Goal: Navigation & Orientation: Find specific page/section

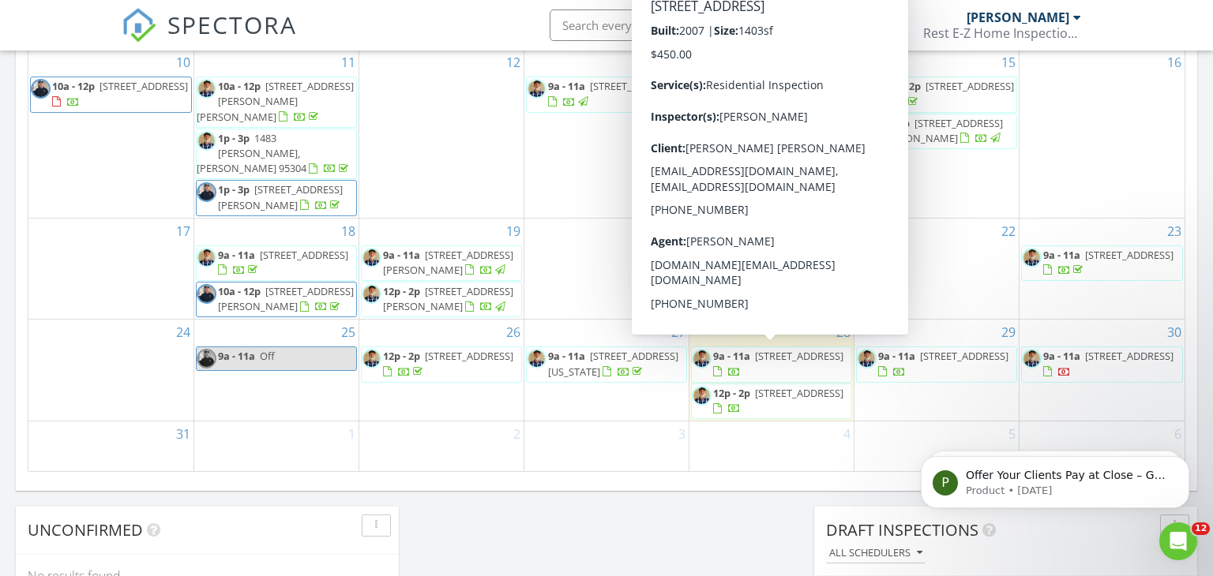
scroll to position [977, 0]
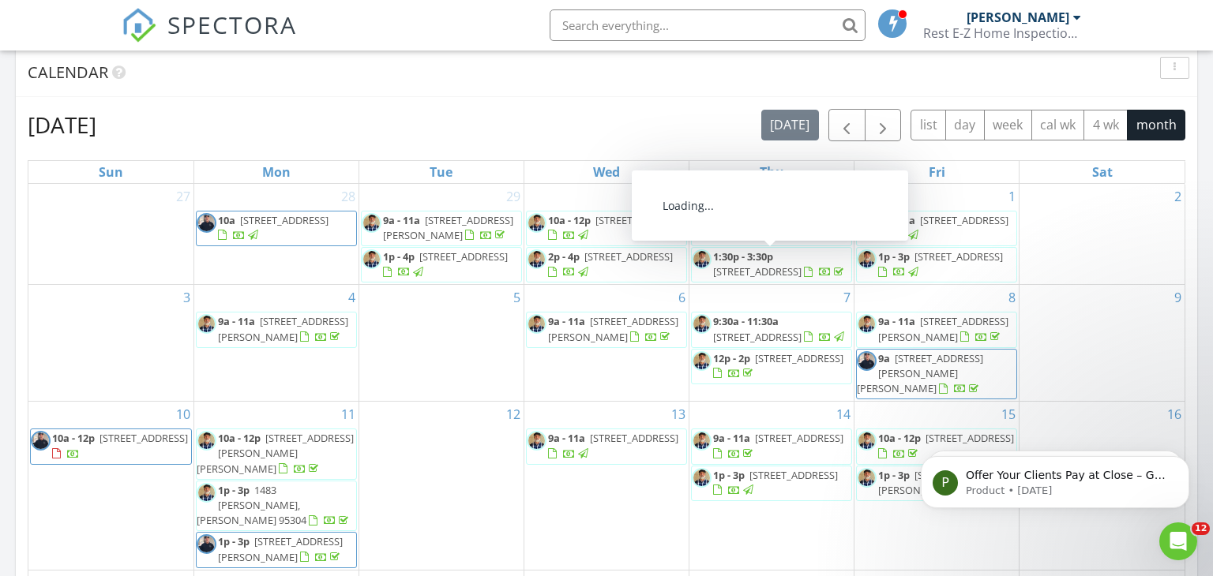
scroll to position [644, 0]
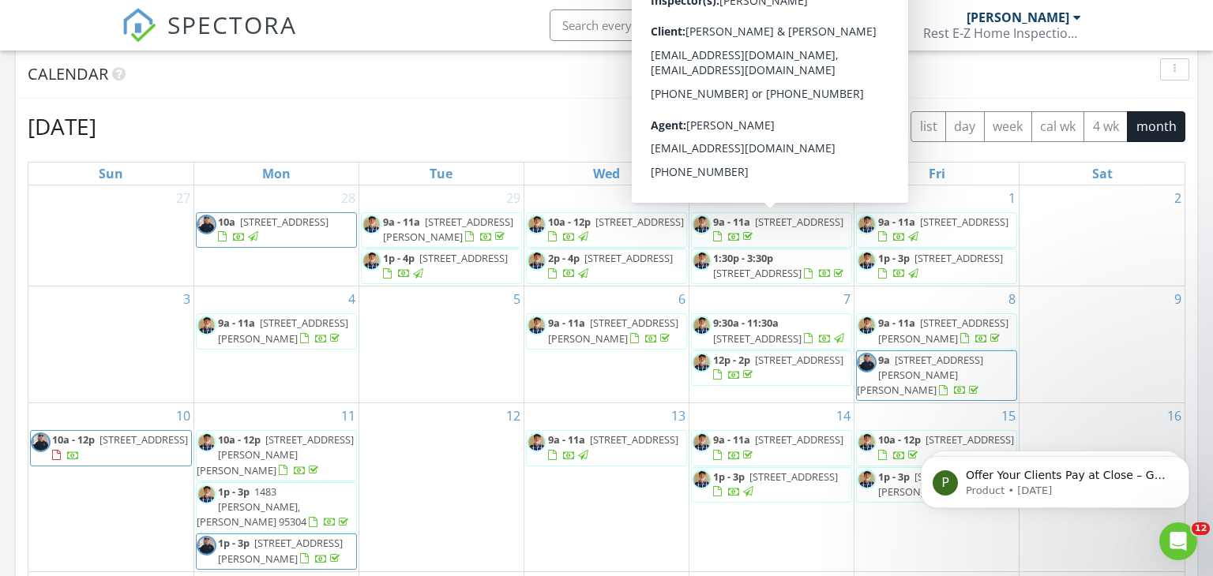
click at [883, 134] on span "button" at bounding box center [882, 127] width 19 height 19
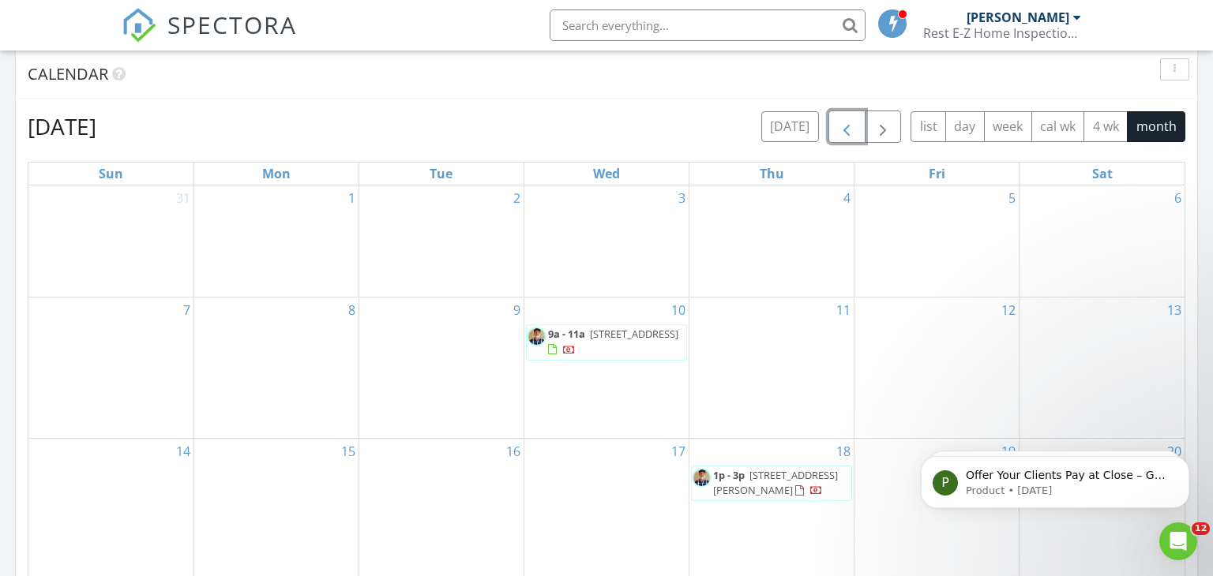
click at [840, 124] on span "button" at bounding box center [846, 127] width 19 height 19
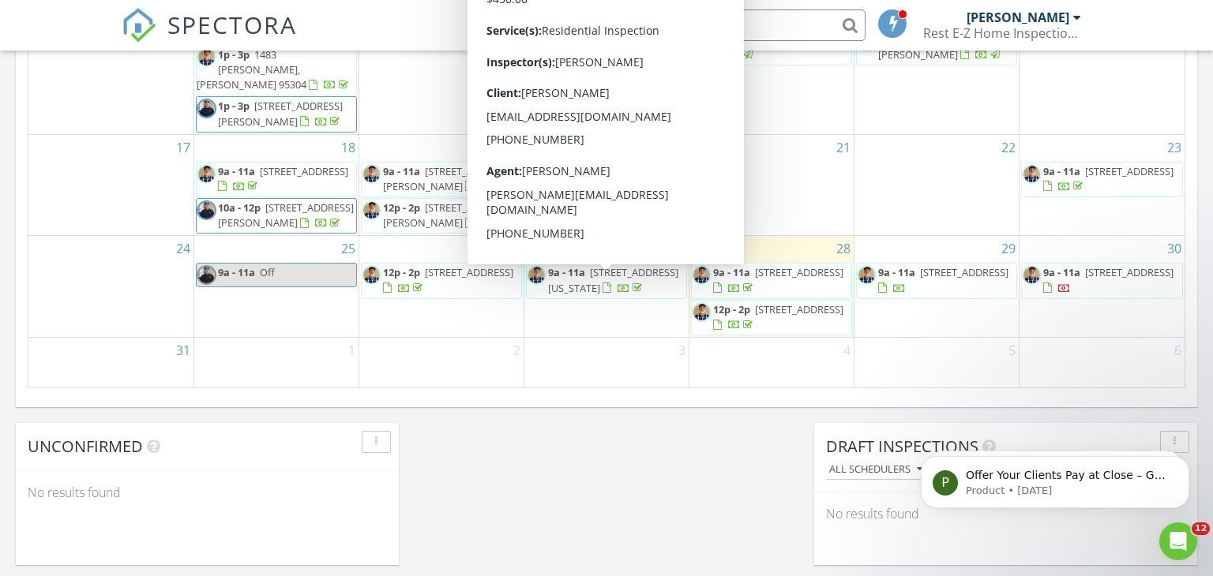
scroll to position [0, 0]
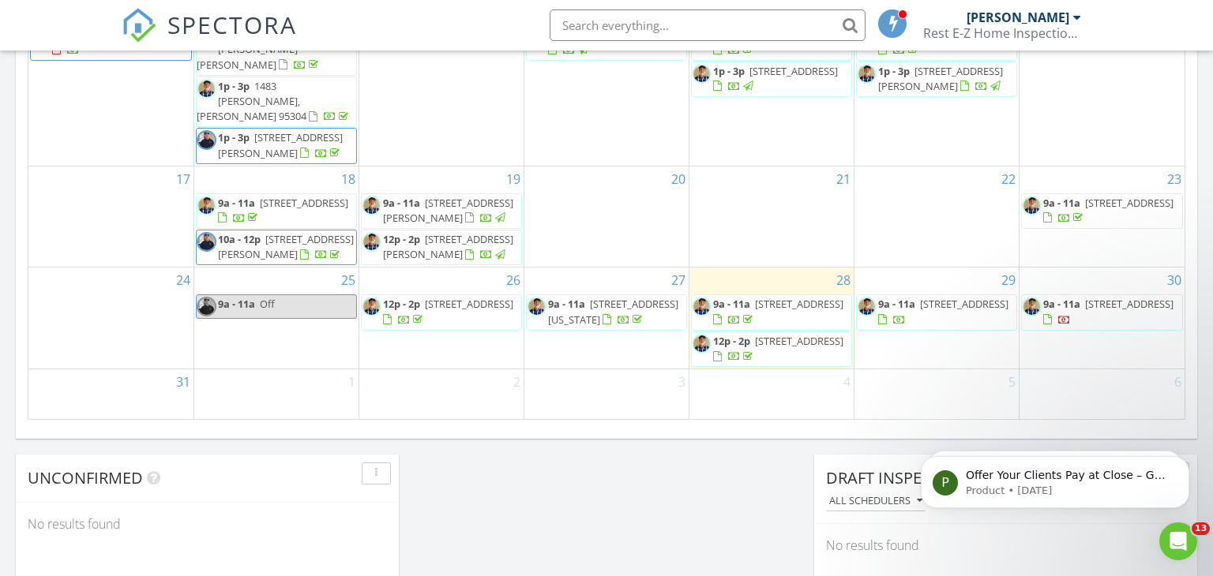
scroll to position [1032, 0]
